Goal: Information Seeking & Learning: Learn about a topic

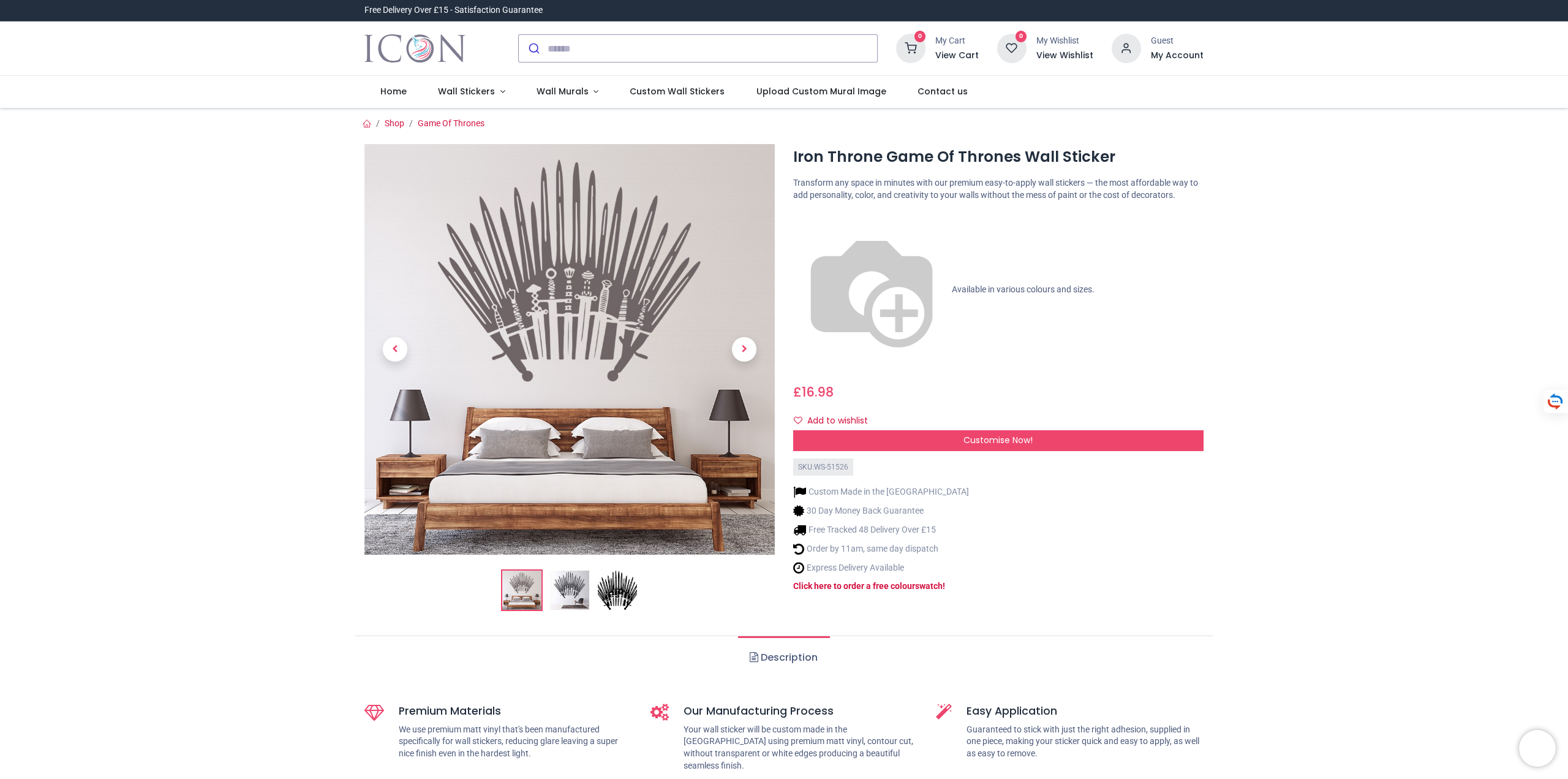
click at [617, 587] on img at bounding box center [617, 590] width 39 height 39
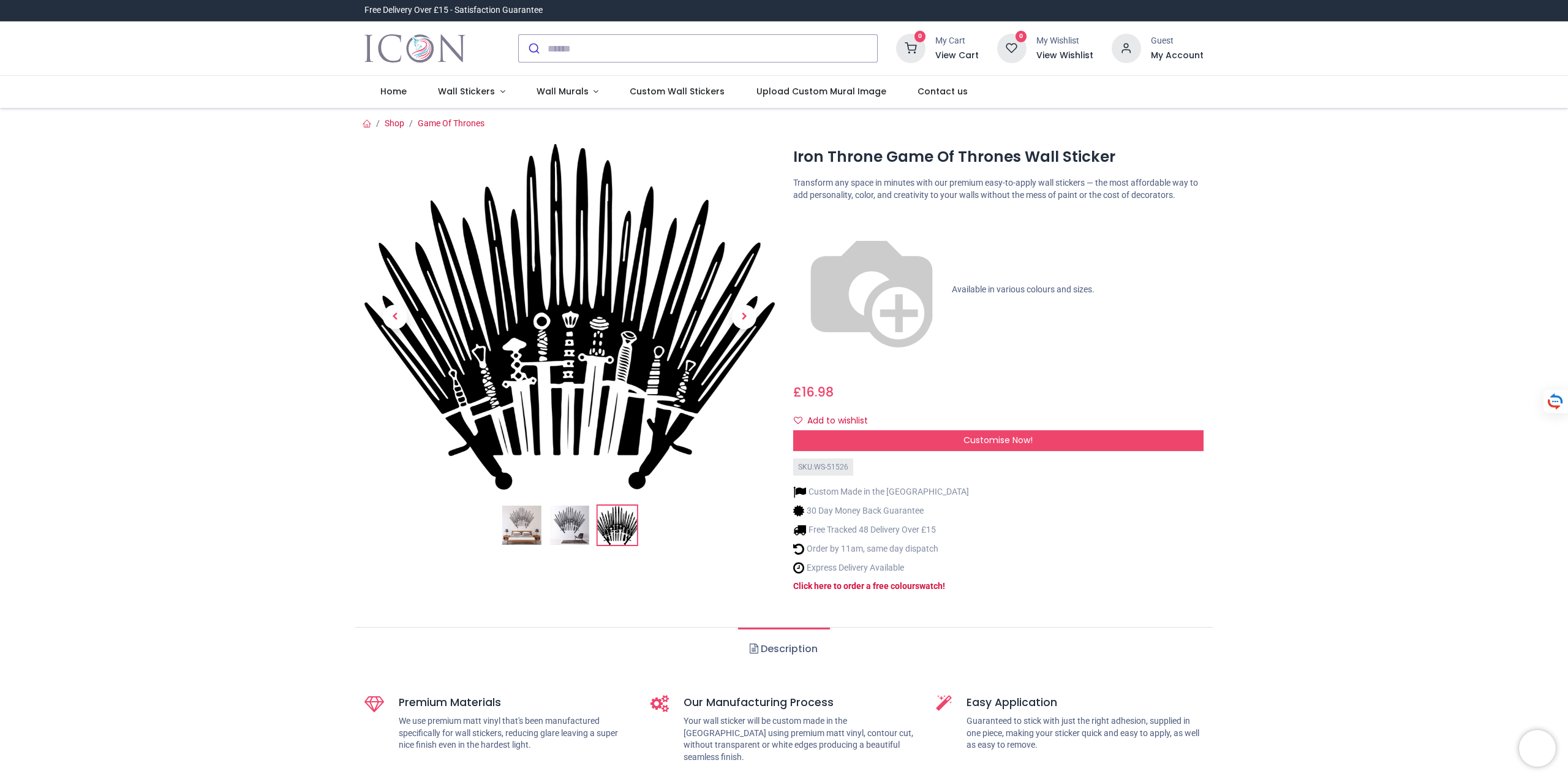
click at [602, 301] on img at bounding box center [569, 316] width 410 height 345
click at [602, 311] on img at bounding box center [569, 316] width 410 height 345
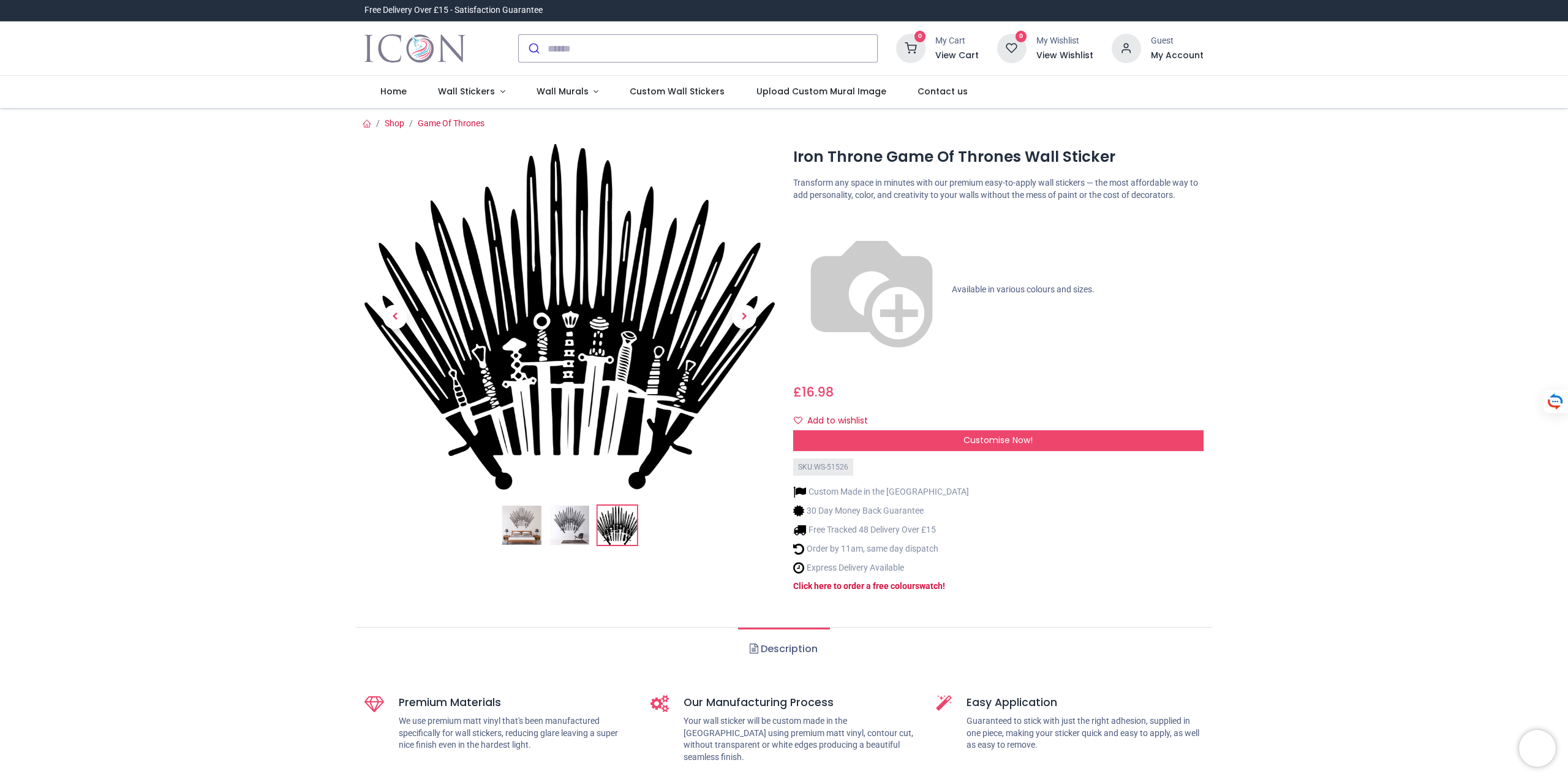
click at [754, 472] on img at bounding box center [569, 316] width 410 height 345
click at [738, 317] on span "Next" at bounding box center [744, 316] width 24 height 24
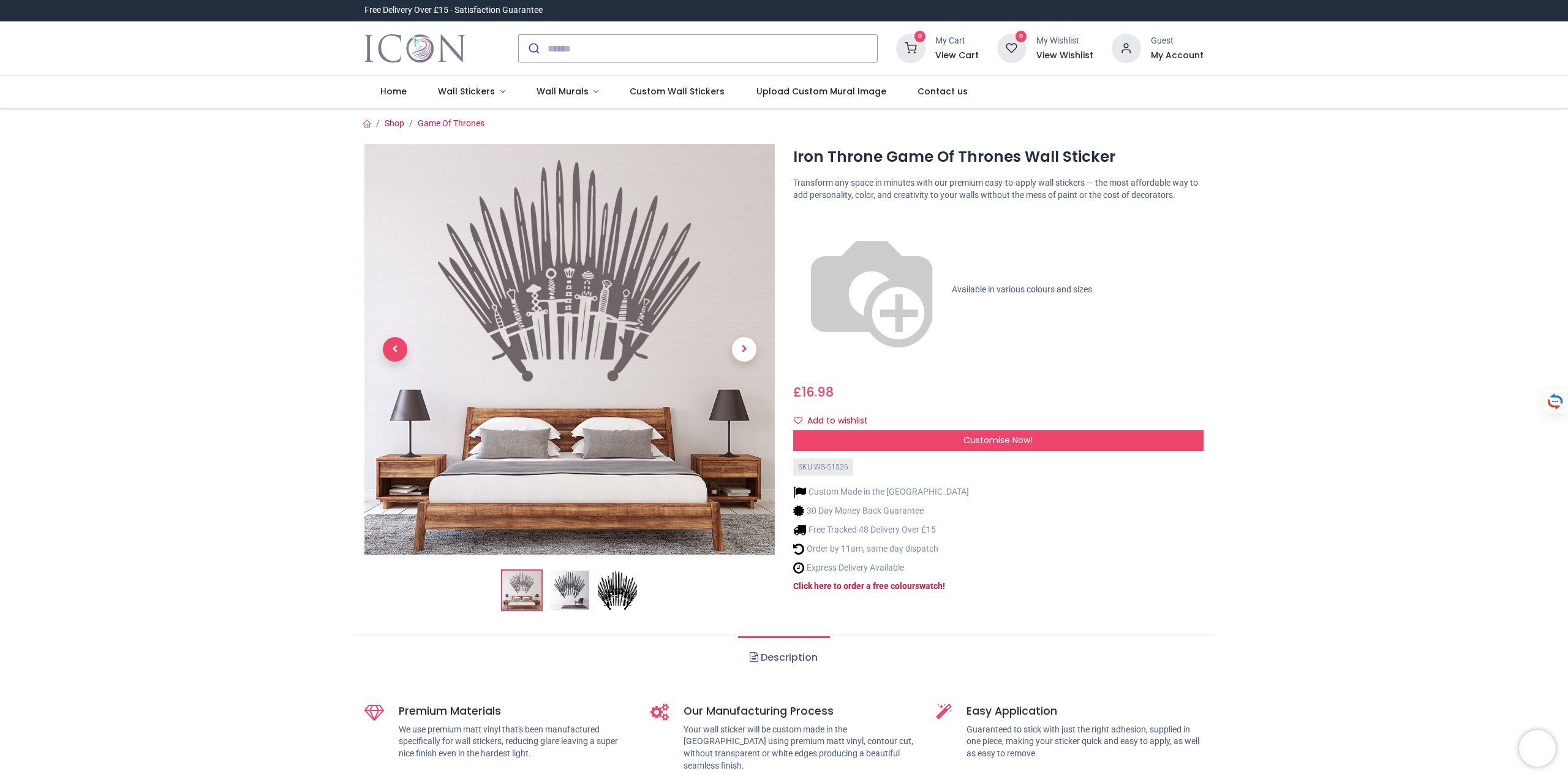
click at [391, 346] on span "Previous" at bounding box center [395, 349] width 24 height 24
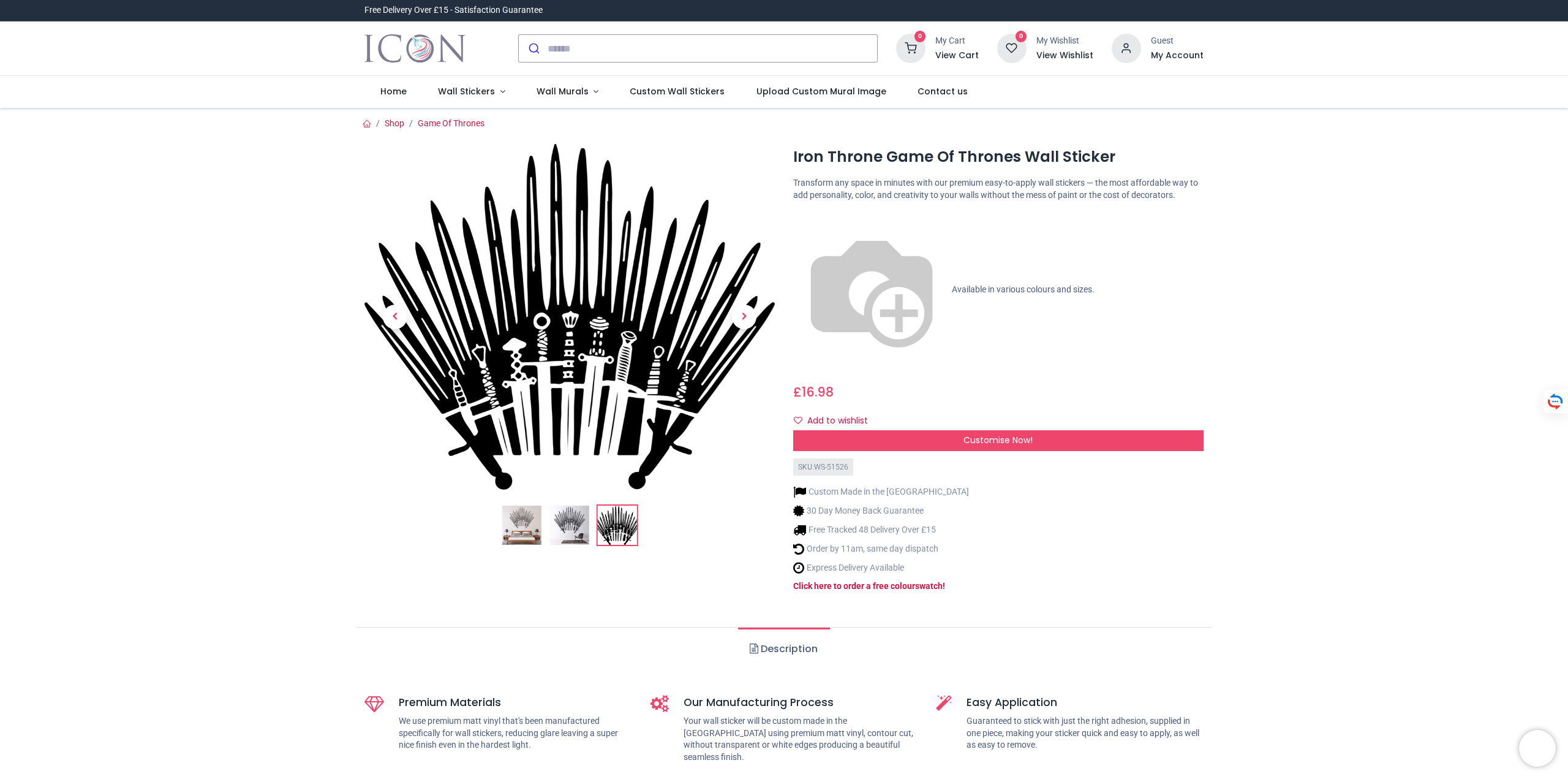
click at [507, 352] on img at bounding box center [569, 316] width 410 height 345
click at [579, 518] on img at bounding box center [569, 525] width 39 height 39
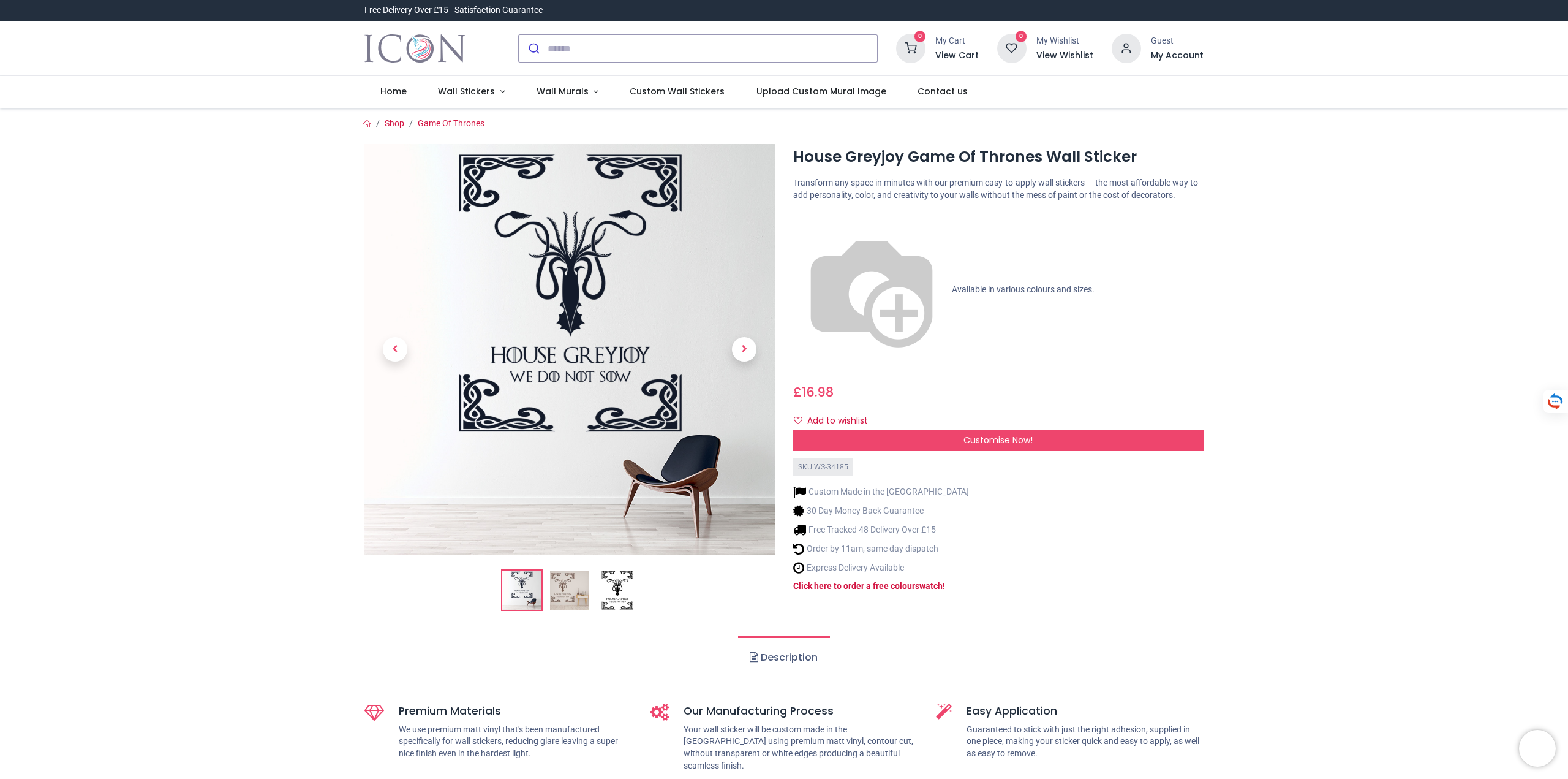
click at [617, 592] on img at bounding box center [617, 590] width 39 height 39
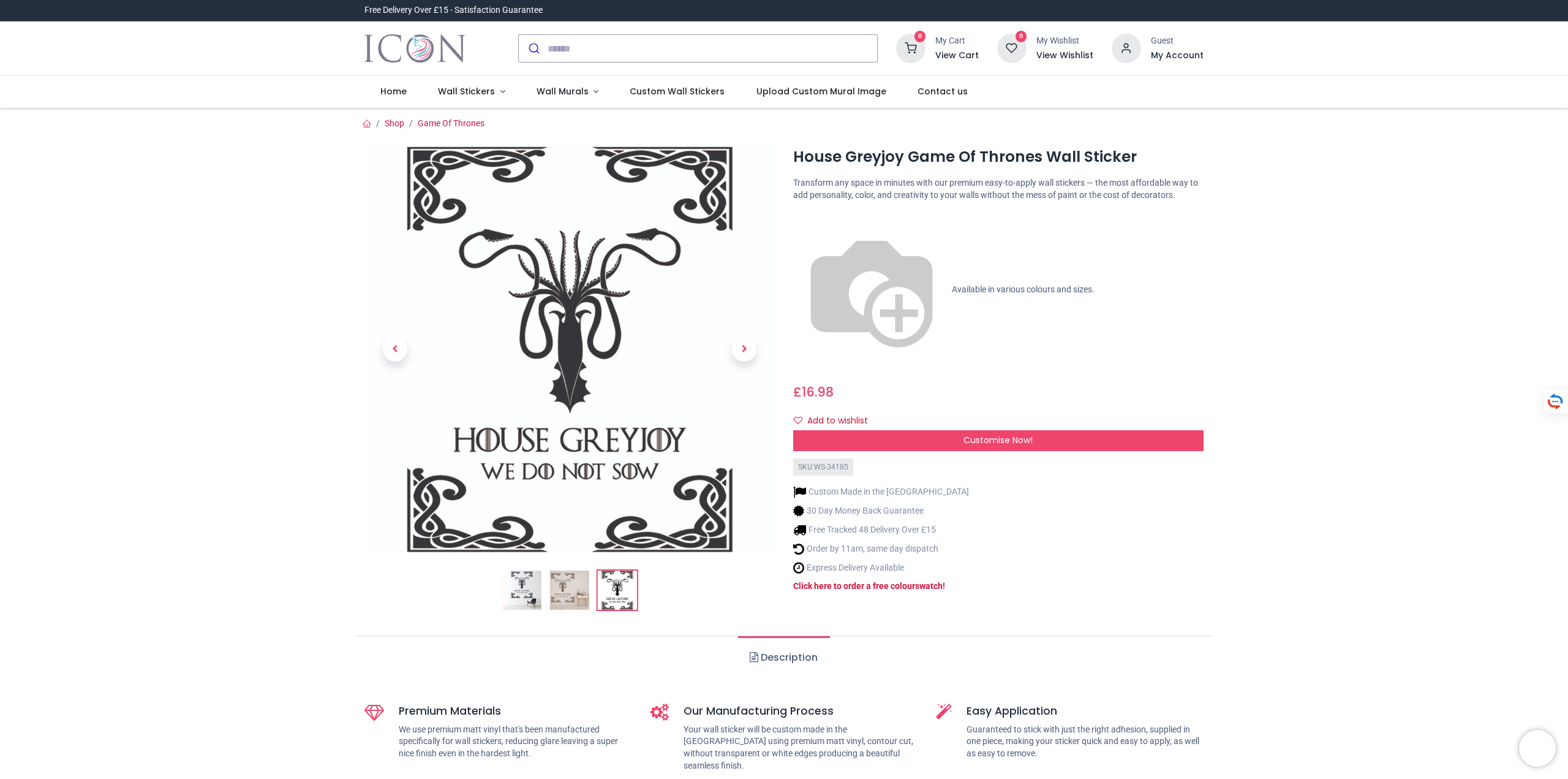
click at [612, 311] on img at bounding box center [569, 349] width 410 height 410
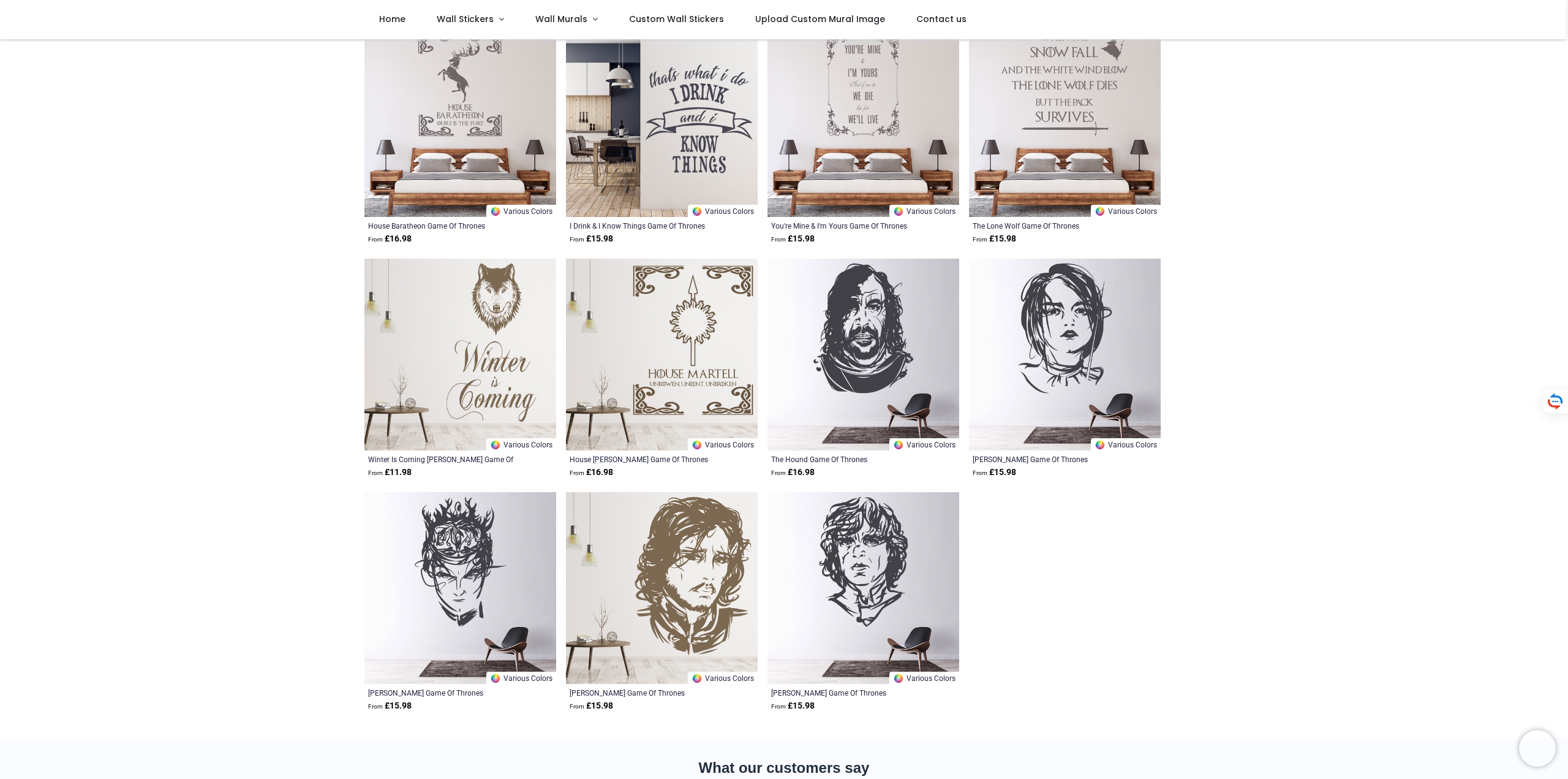
scroll to position [116, 0]
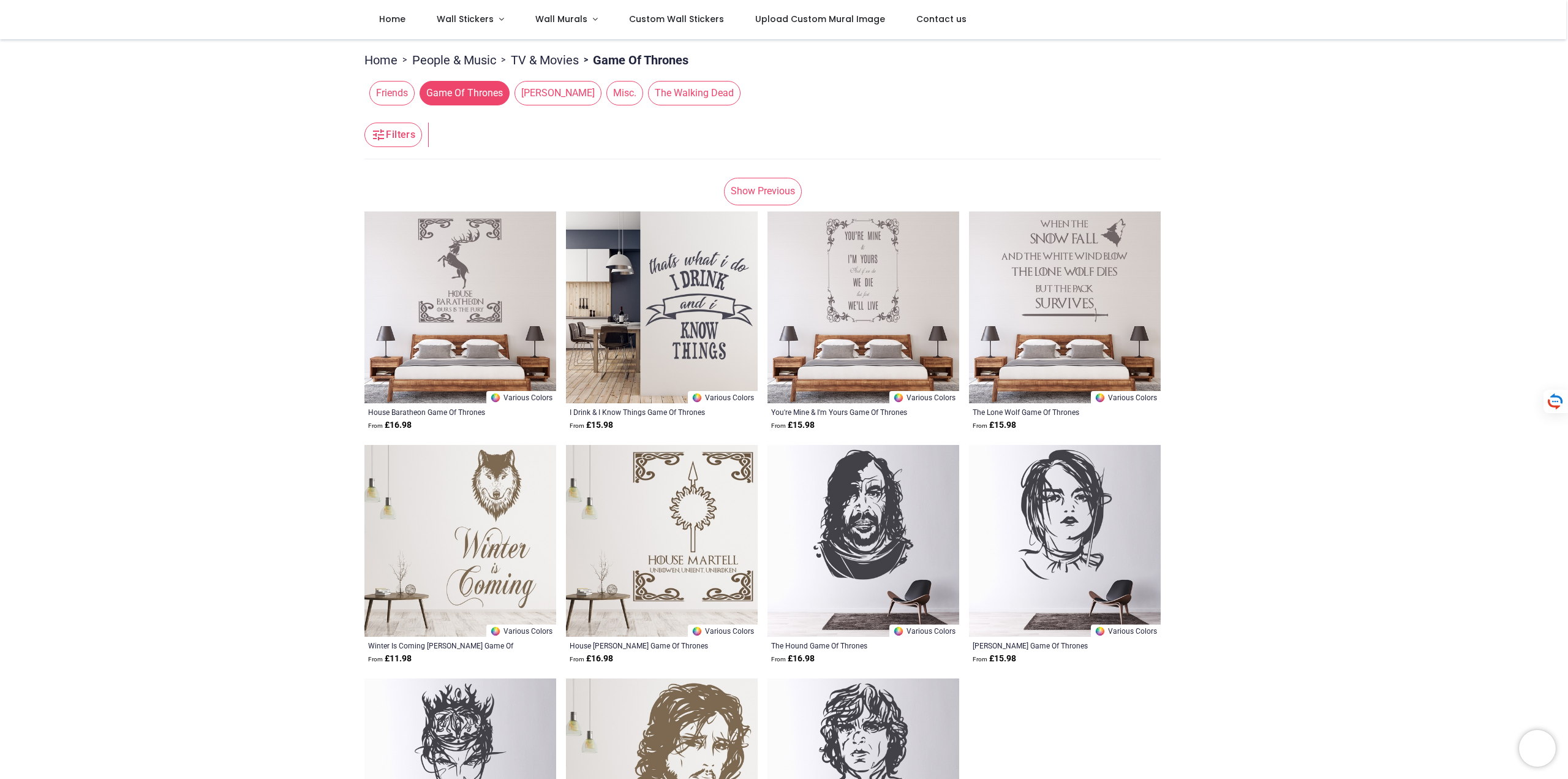
click at [770, 180] on link "Show Previous" at bounding box center [763, 191] width 78 height 27
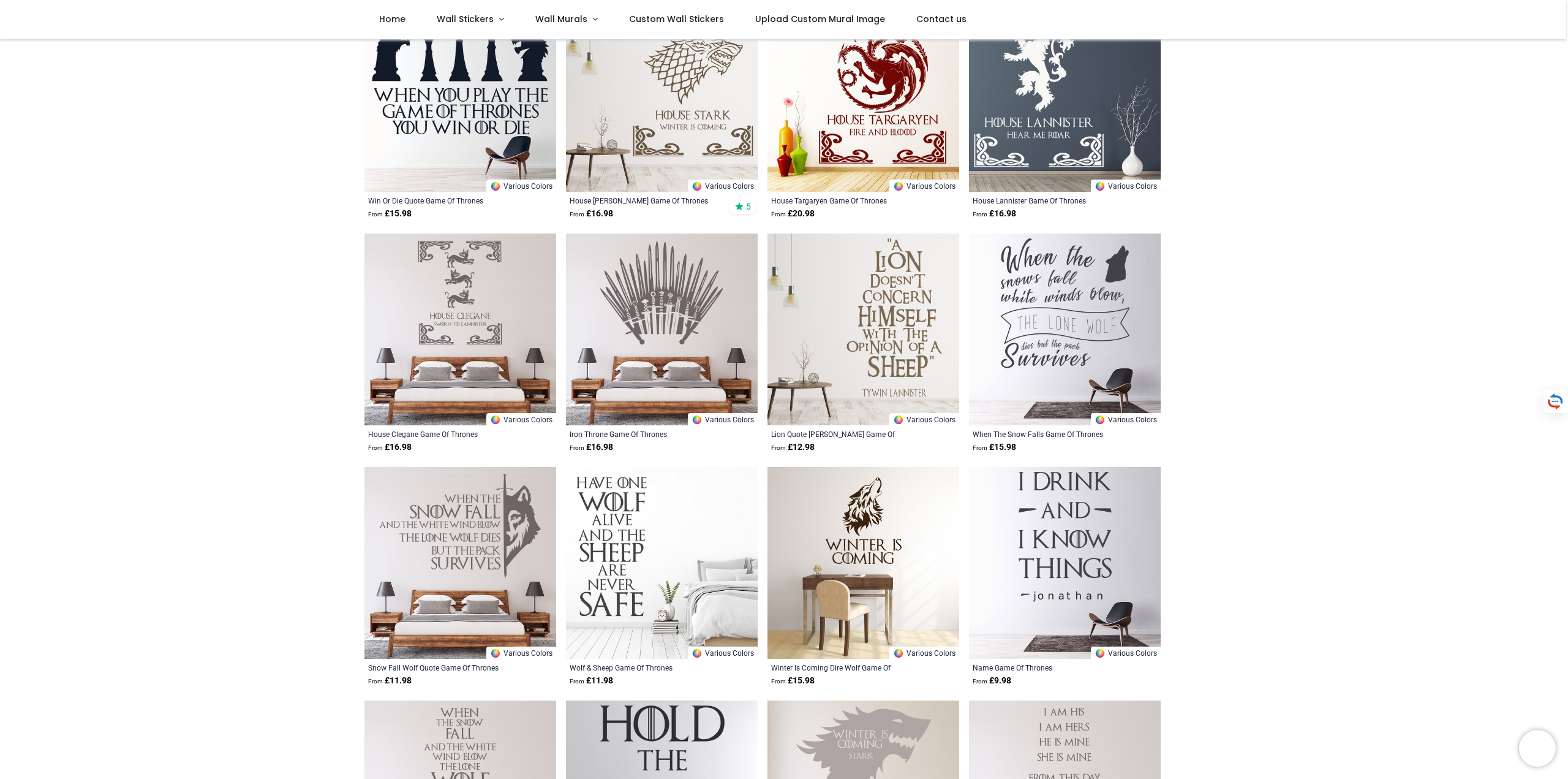
scroll to position [300, 0]
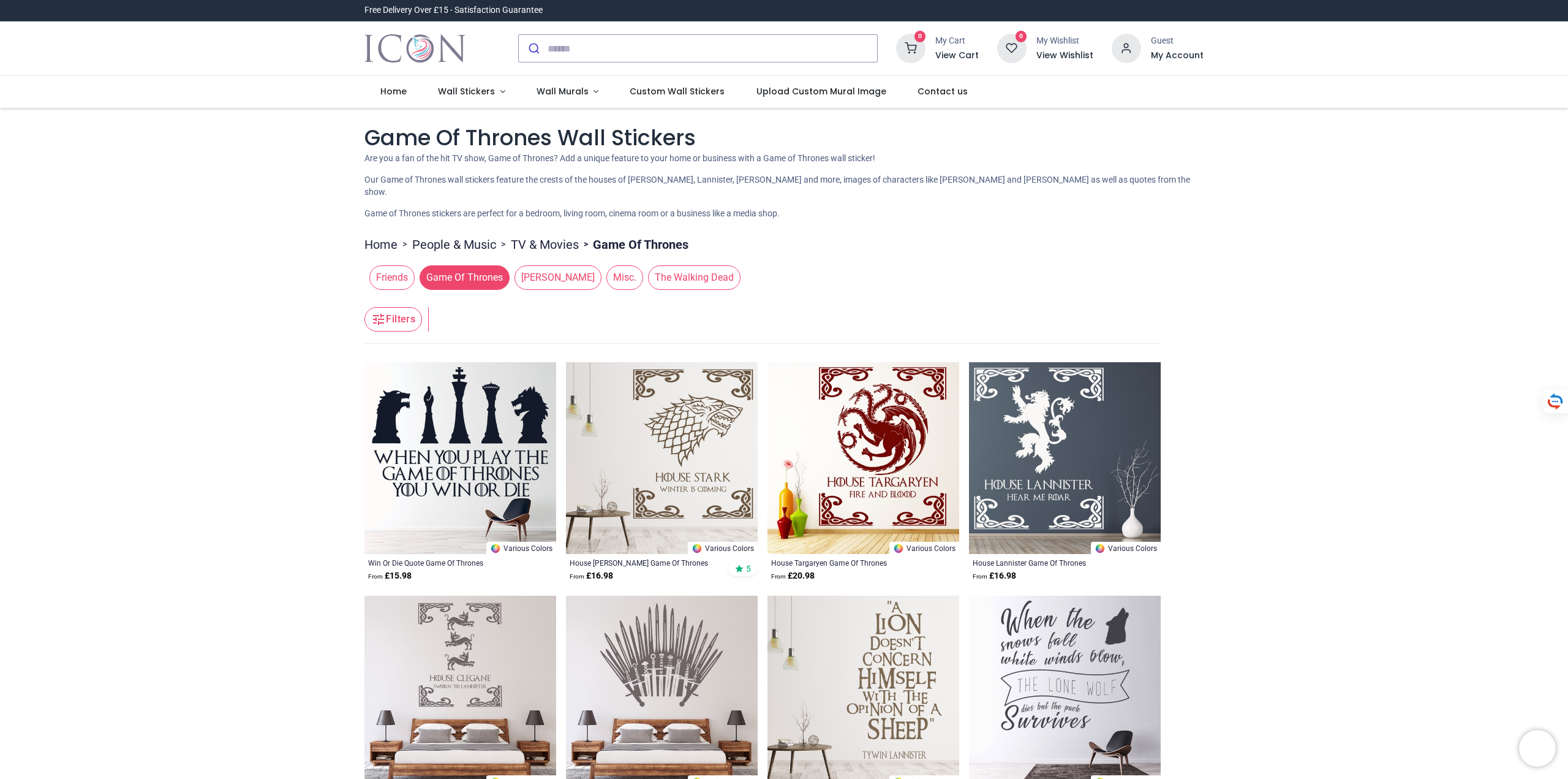
click at [1055, 414] on img at bounding box center [1064, 458] width 192 height 192
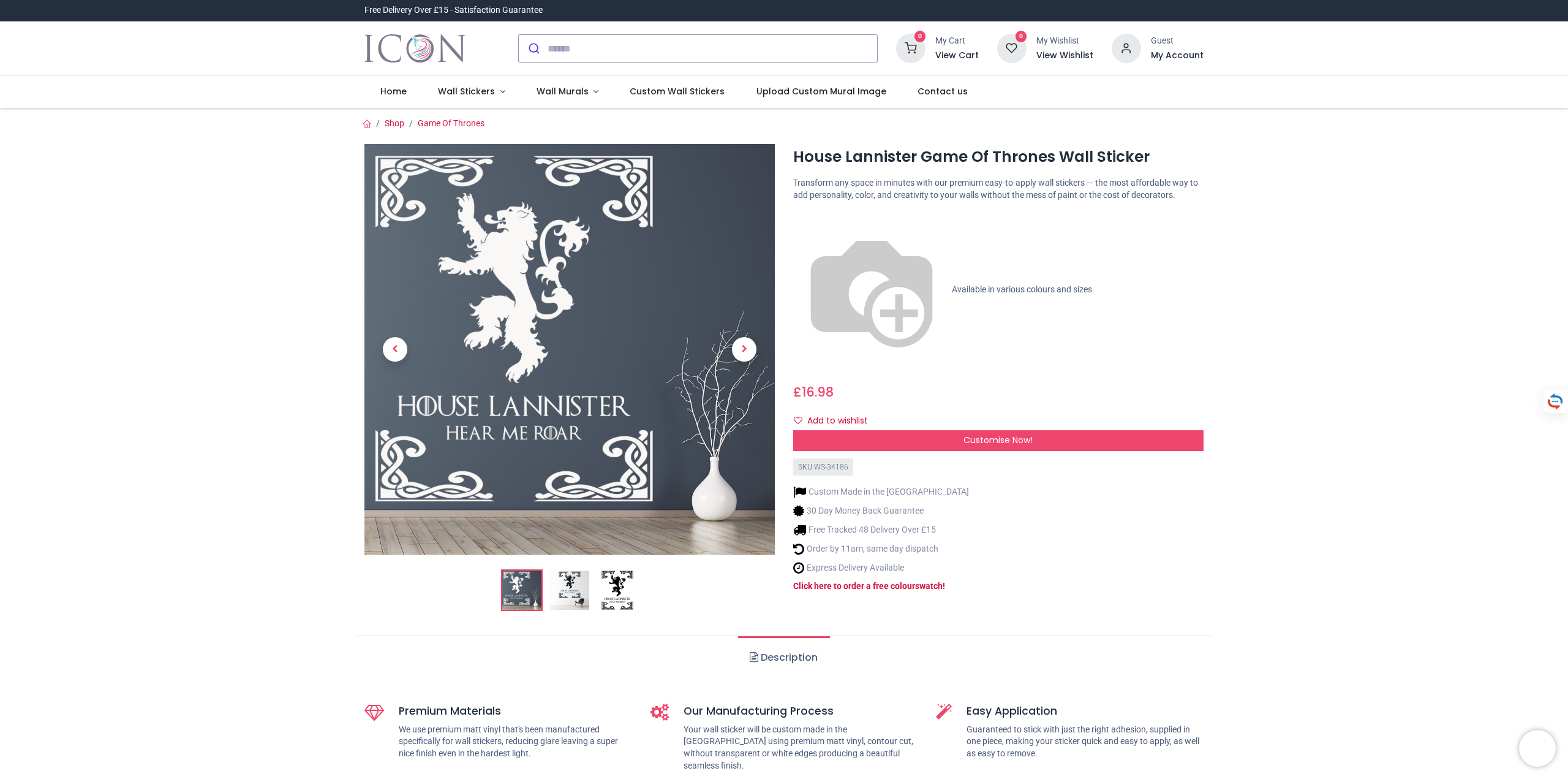
click at [539, 312] on img at bounding box center [569, 349] width 410 height 410
click at [619, 595] on img at bounding box center [617, 590] width 39 height 39
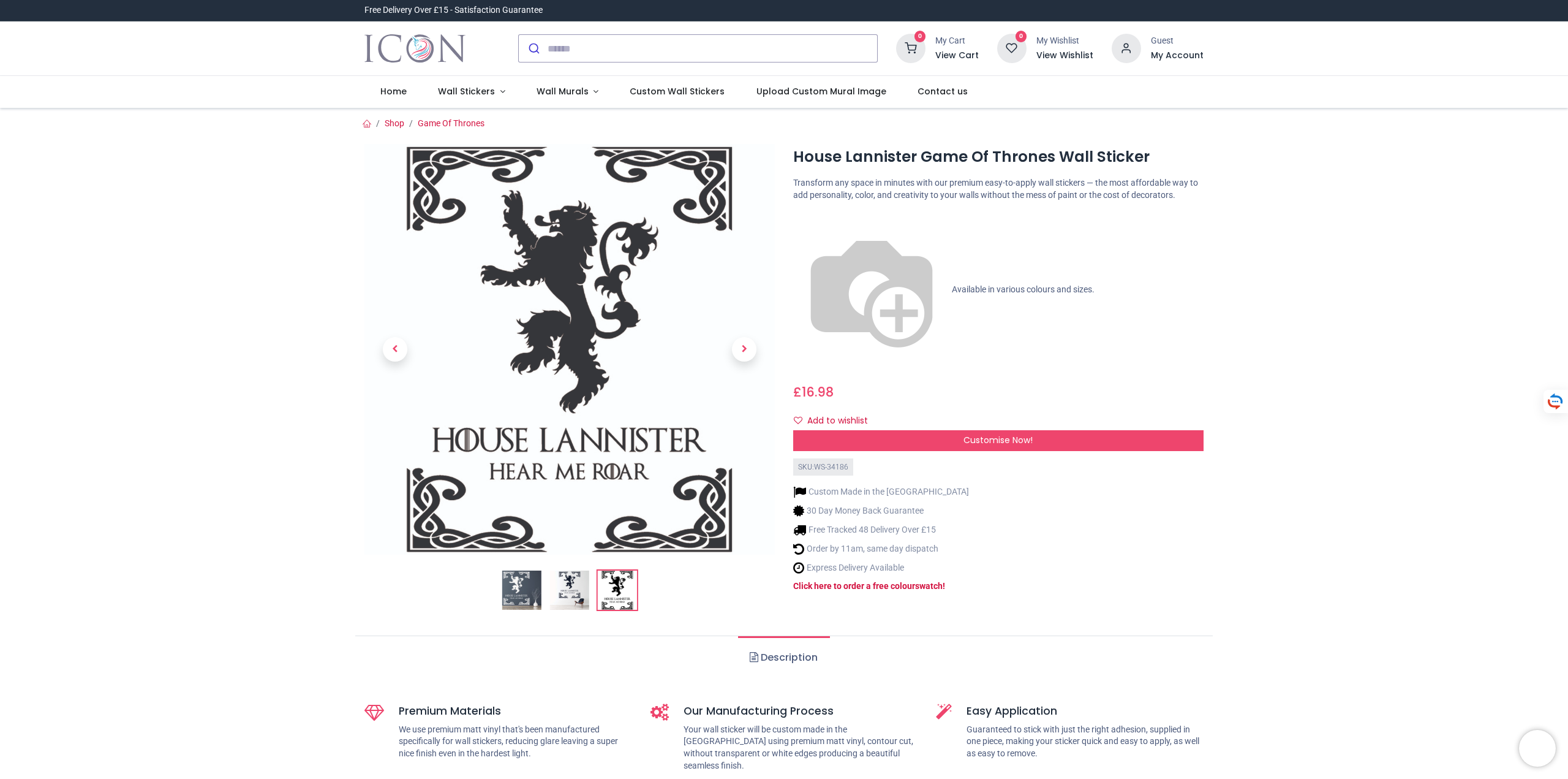
click at [625, 570] on img at bounding box center [617, 590] width 39 height 39
